Goal: Check status

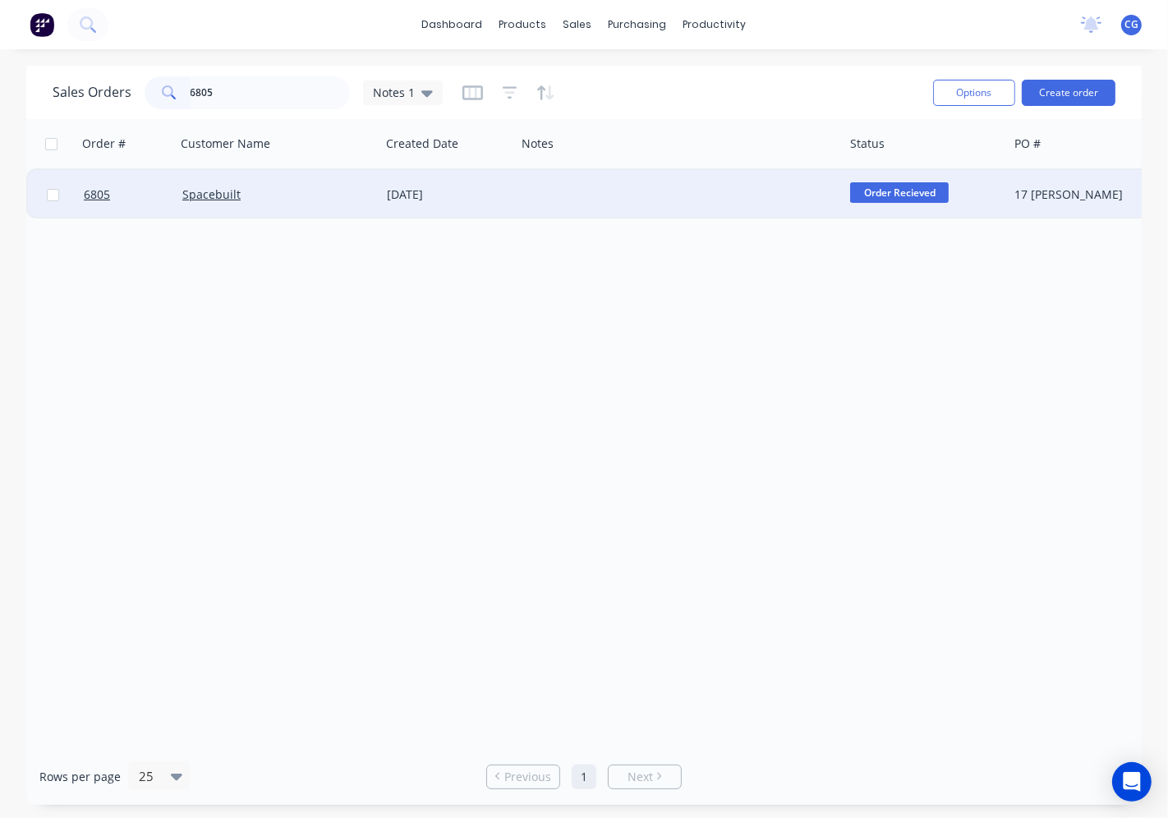
type input "6805"
click at [289, 202] on div "Spacebuilt" at bounding box center [278, 194] width 205 height 49
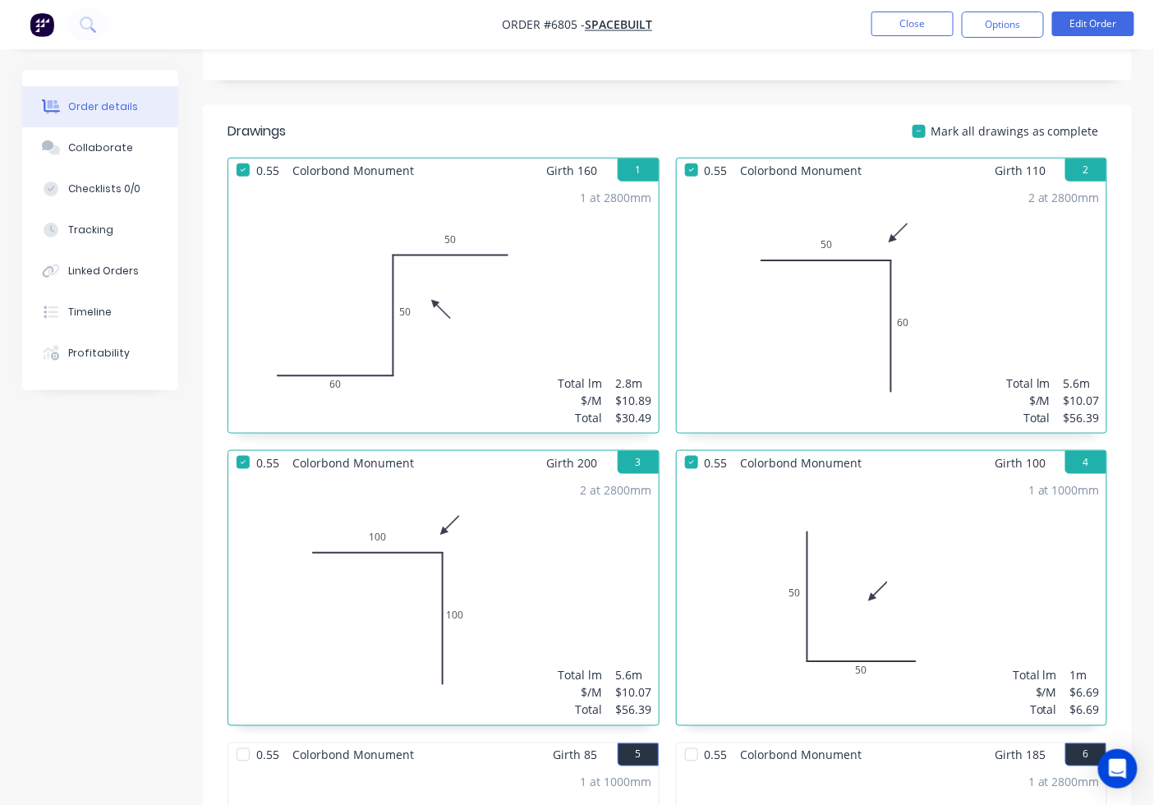
scroll to position [304, 0]
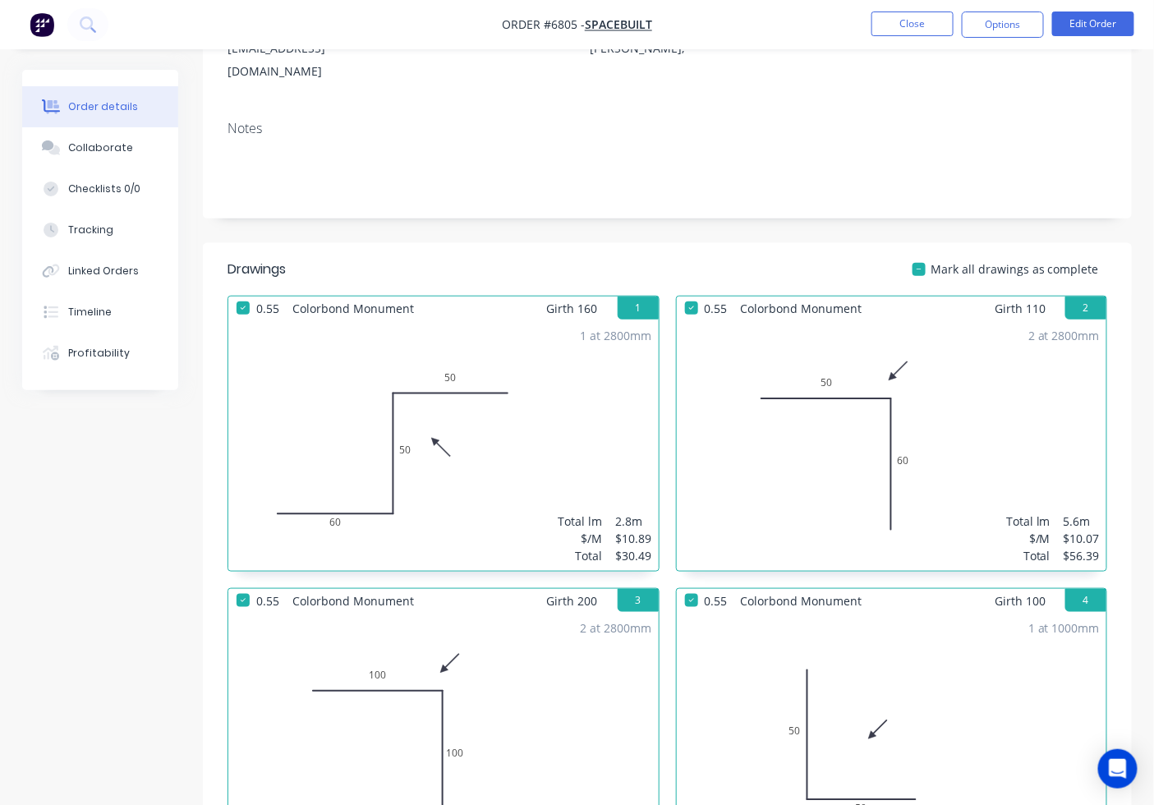
click at [928, 253] on div at bounding box center [919, 269] width 33 height 33
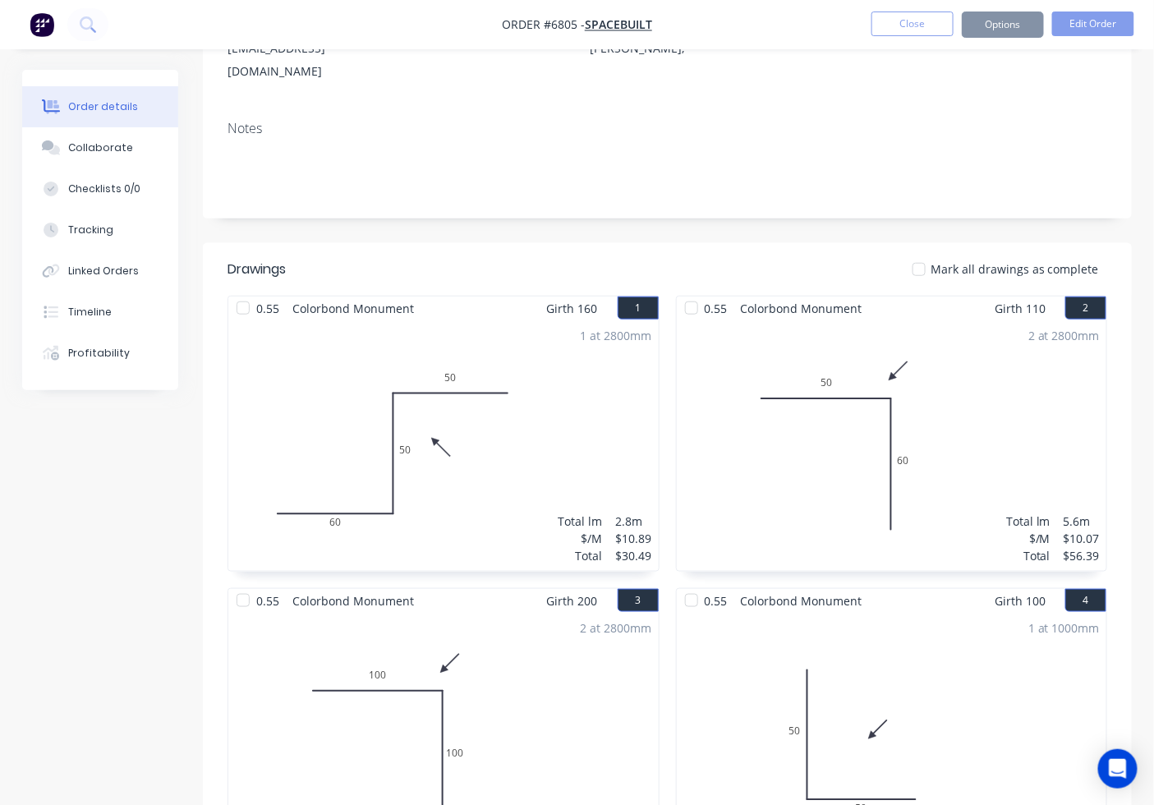
click at [928, 253] on div at bounding box center [919, 269] width 33 height 33
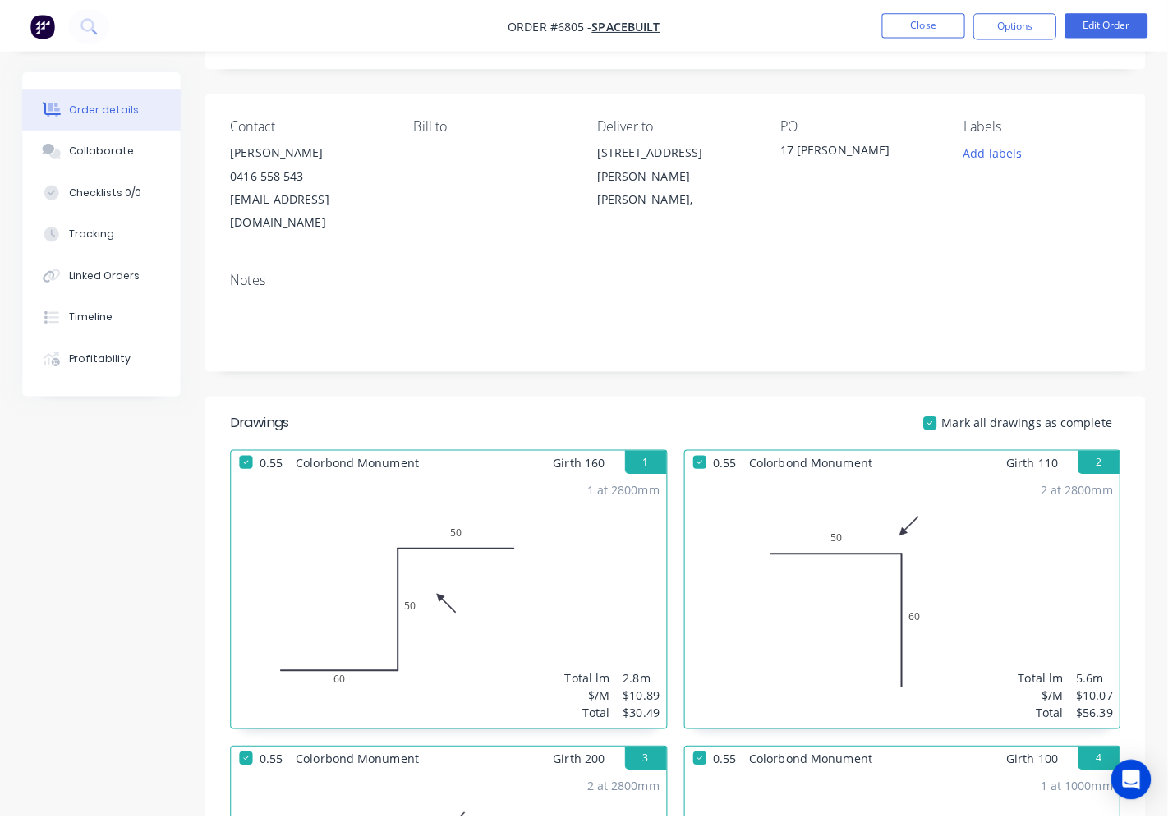
scroll to position [0, 0]
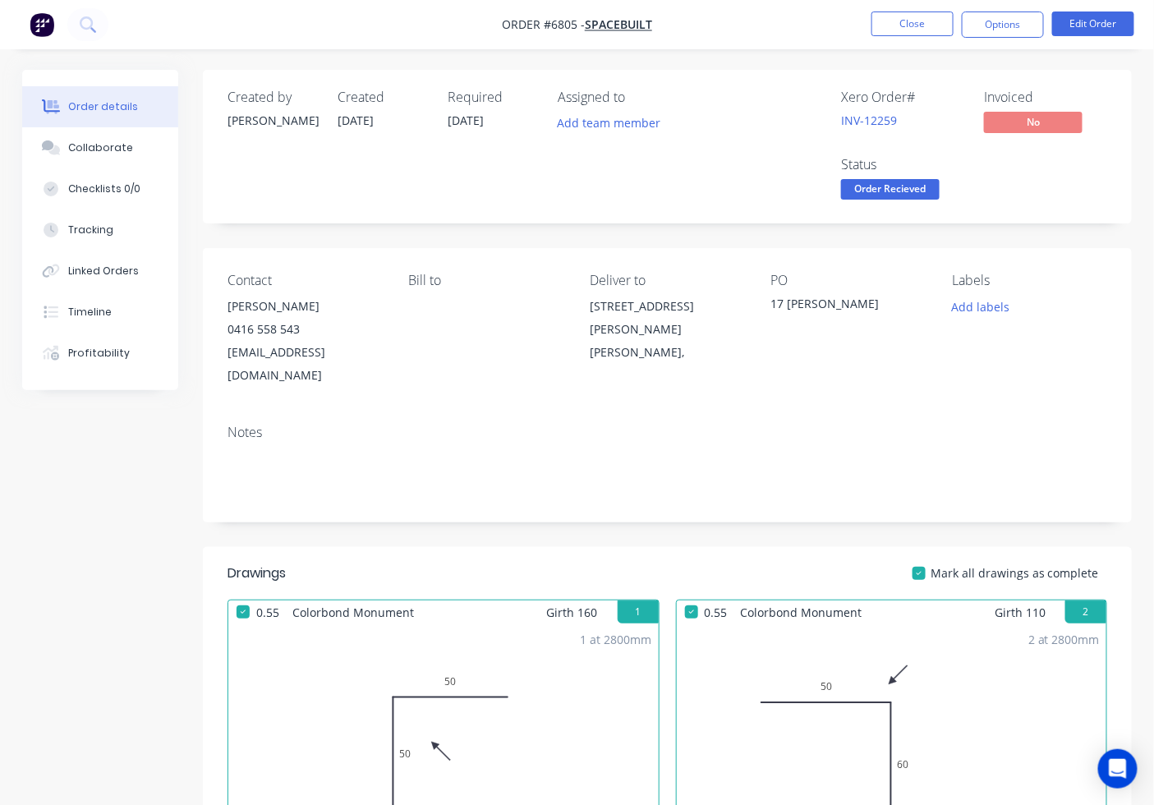
click at [913, 192] on span "Order Recieved" at bounding box center [890, 189] width 99 height 21
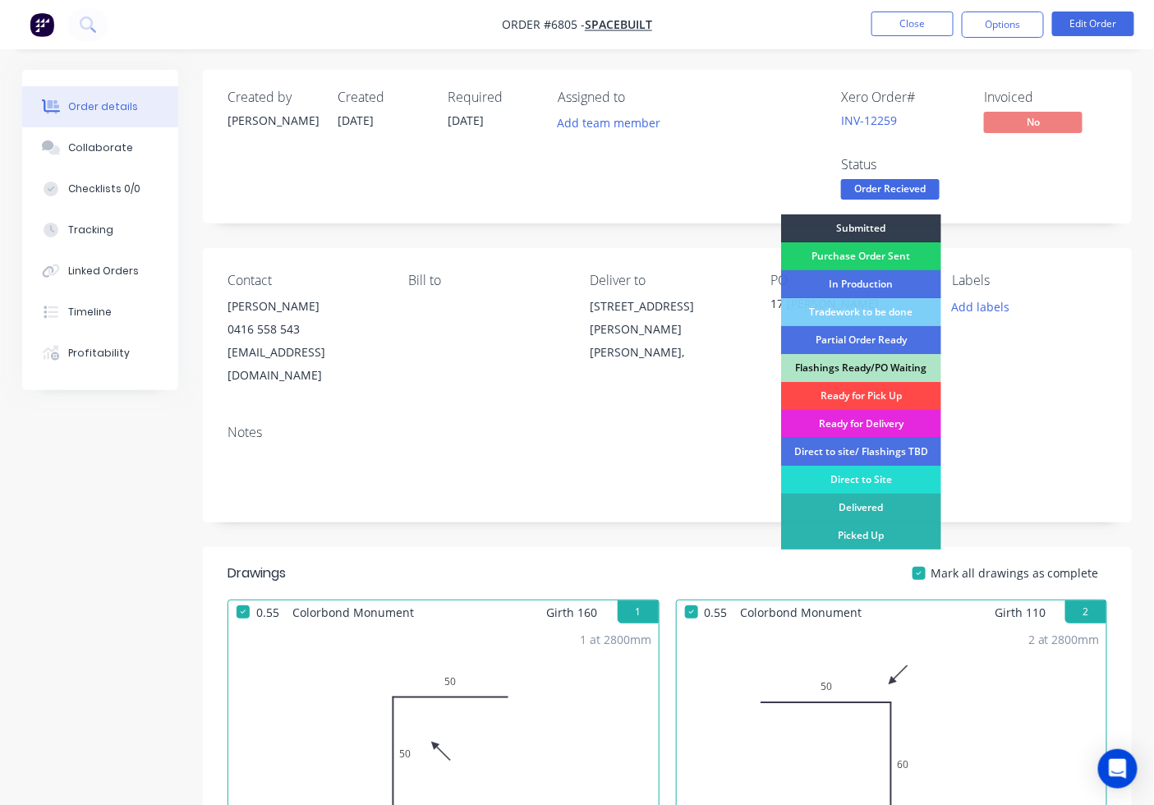
click at [882, 395] on div "Ready for Pick Up" at bounding box center [861, 396] width 160 height 28
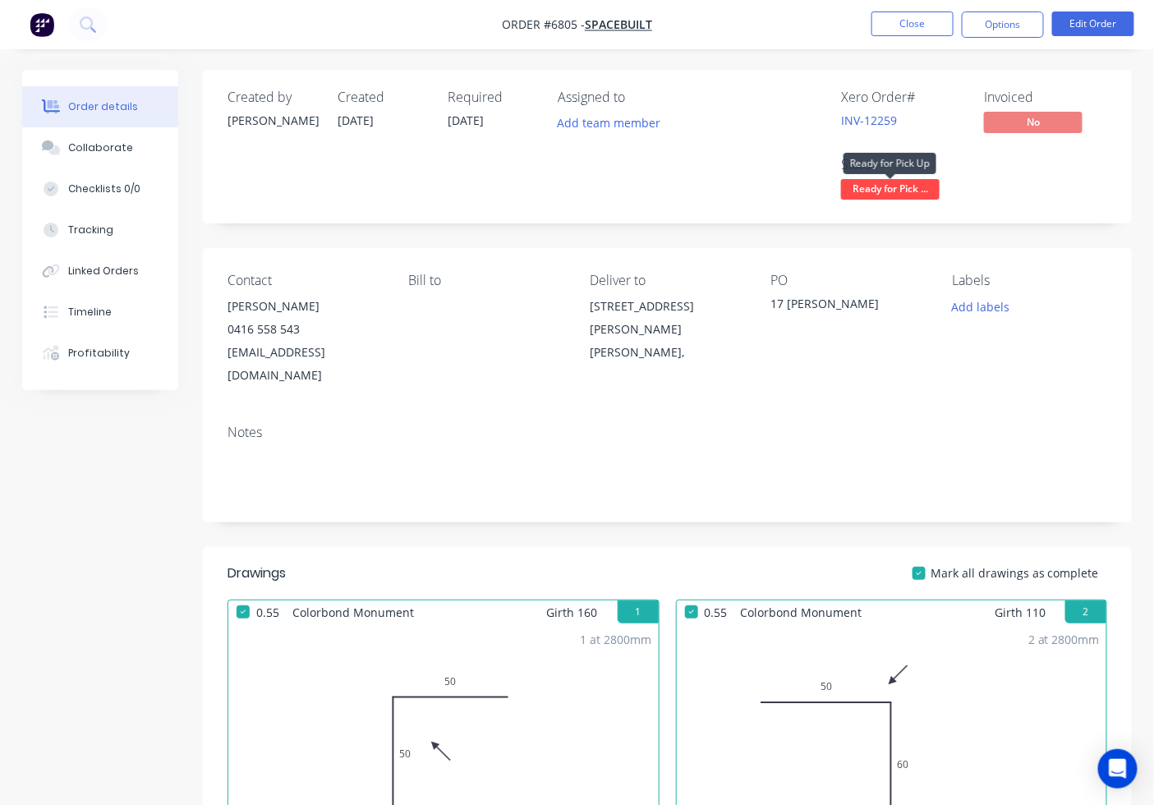
click at [872, 196] on span "Ready for Pick ..." at bounding box center [890, 189] width 99 height 21
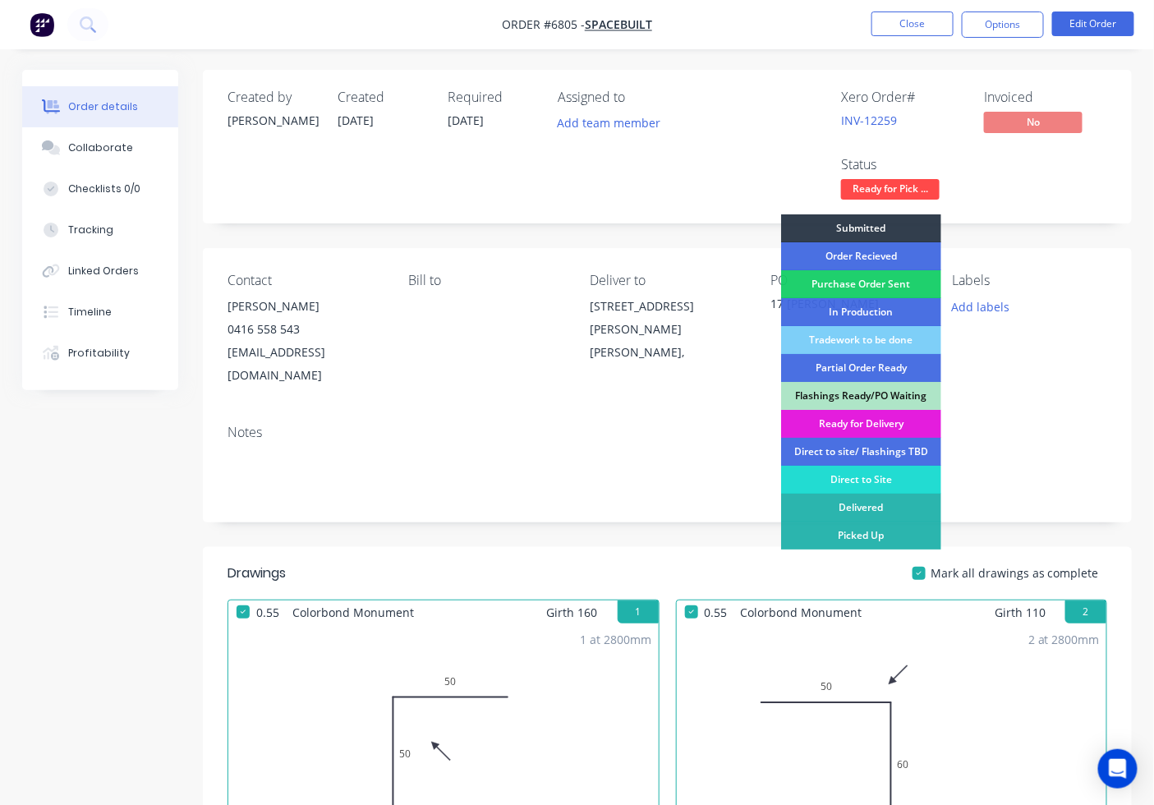
click at [889, 422] on div "Ready for Delivery" at bounding box center [861, 424] width 160 height 28
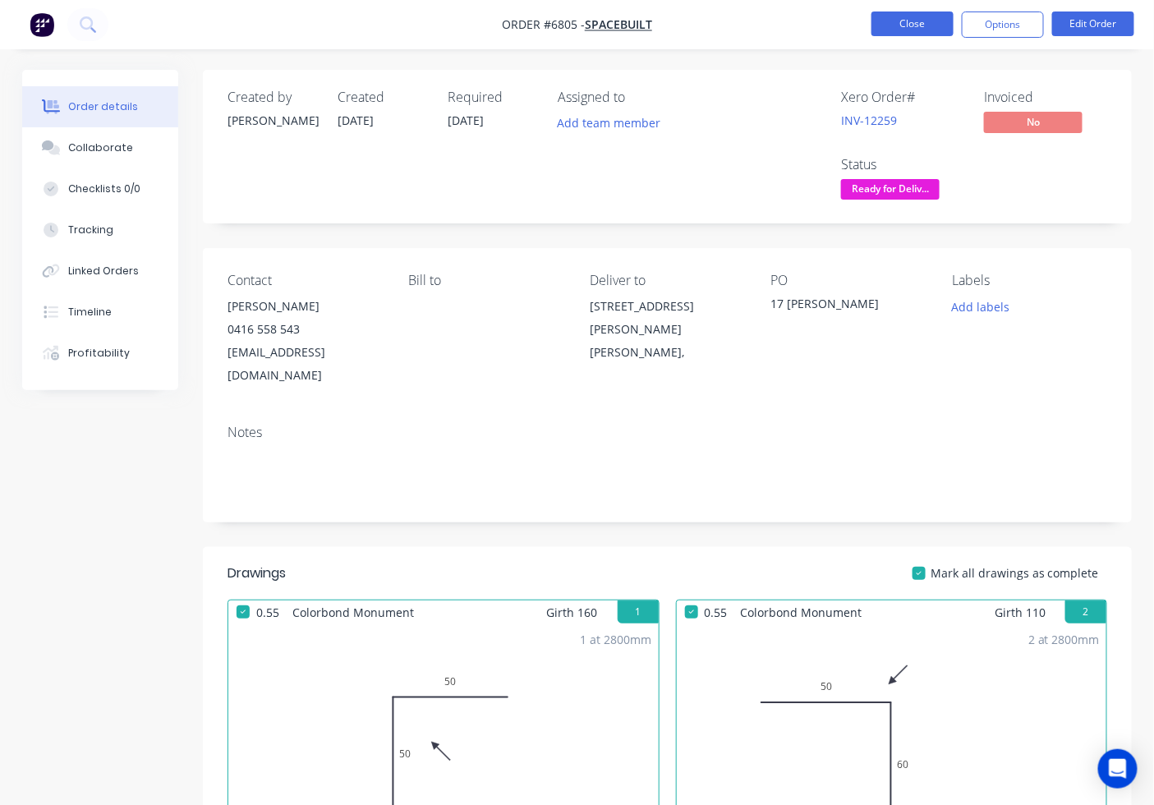
click at [896, 30] on button "Close" at bounding box center [913, 24] width 82 height 25
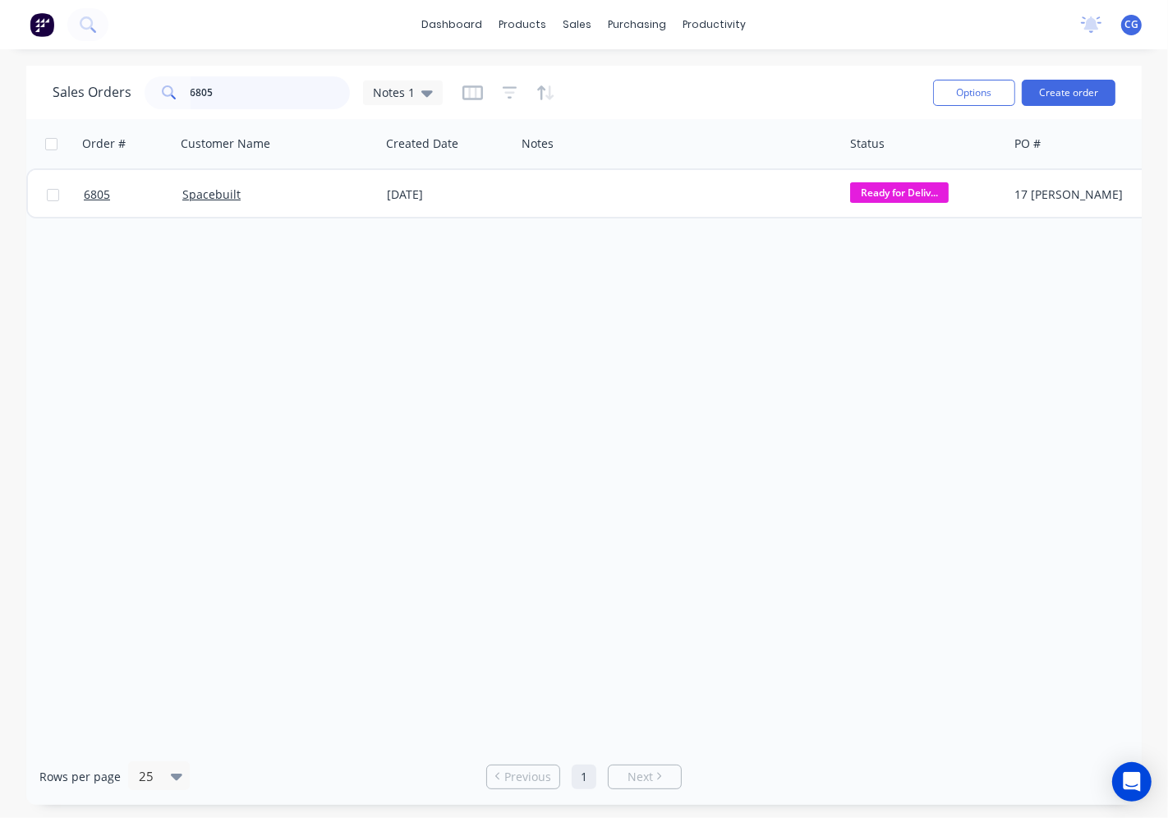
click at [99, 81] on div "Sales Orders 6805 Notes 1" at bounding box center [248, 92] width 390 height 33
